Goal: Obtain resource: Obtain resource

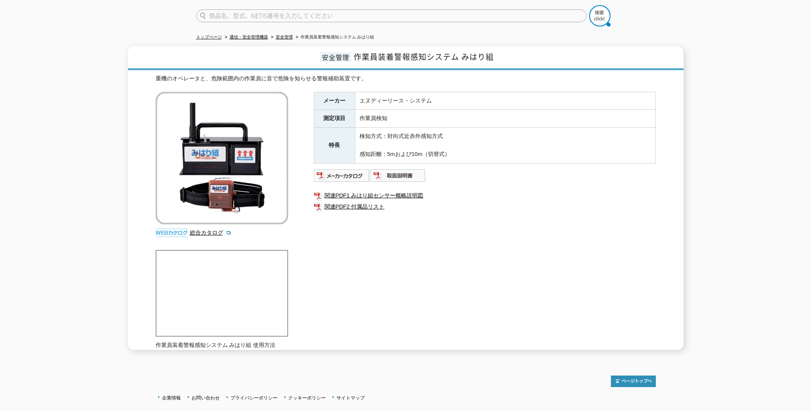
scroll to position [88, 0]
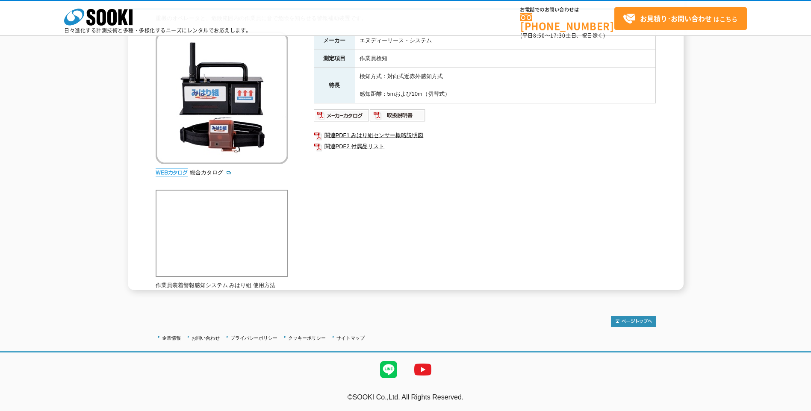
click at [334, 267] on div "重機のオペレータと、危険範囲内の作業員に音で危険を知らせる警報補助装置です。 総合カタログ メーカー エヌディーリース・システム 測定項目 作業員検知 特長 …" at bounding box center [406, 152] width 500 height 276
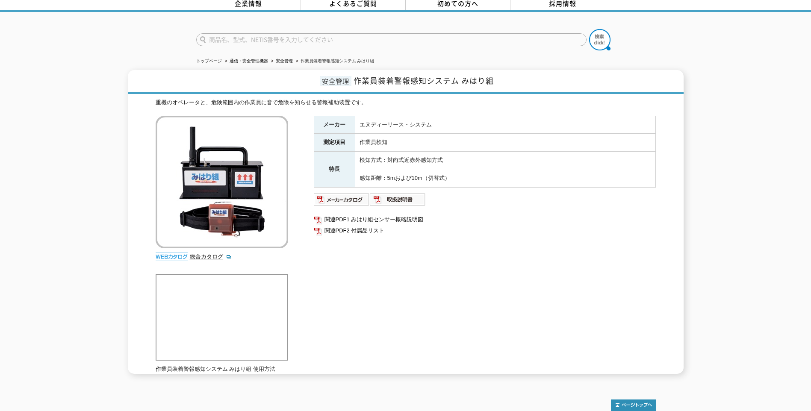
scroll to position [0, 0]
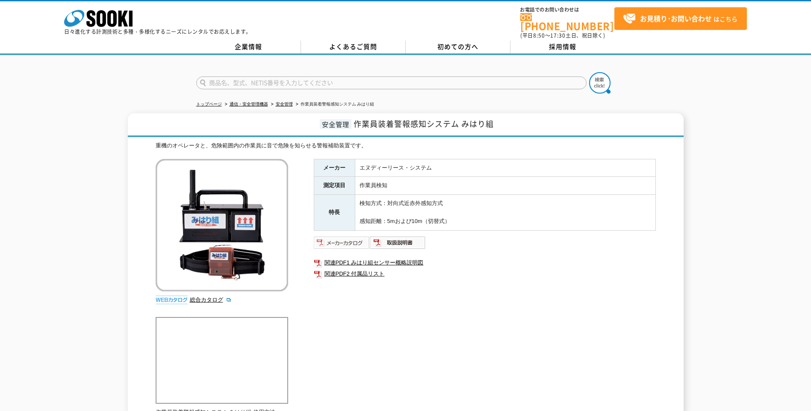
click at [343, 237] on img at bounding box center [342, 243] width 56 height 14
